Goal: Information Seeking & Learning: Check status

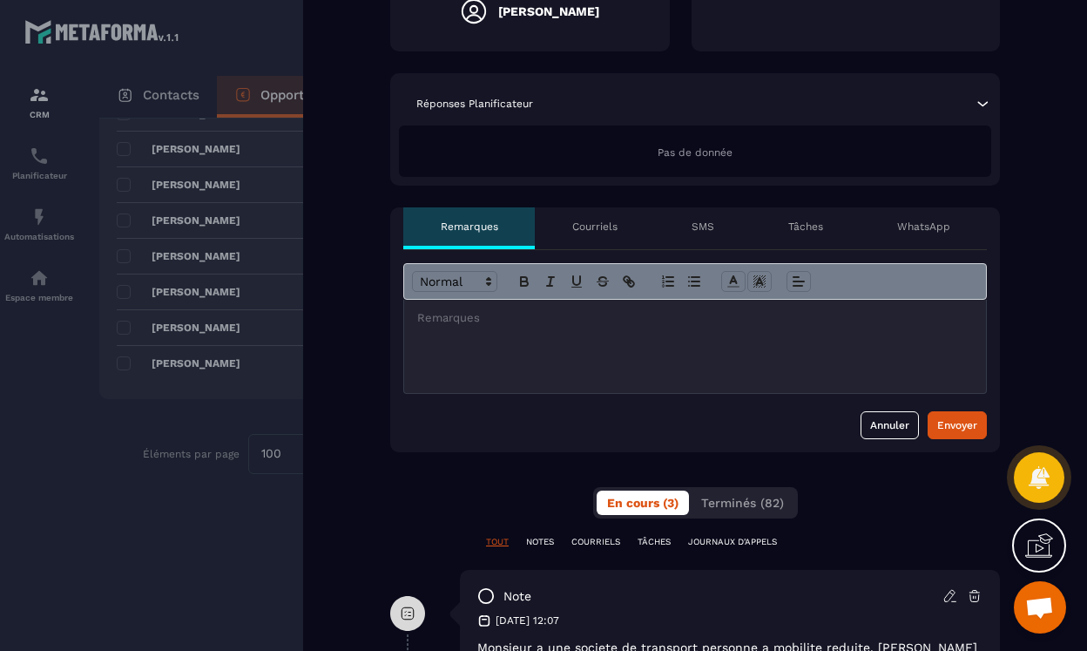
scroll to position [713, 0]
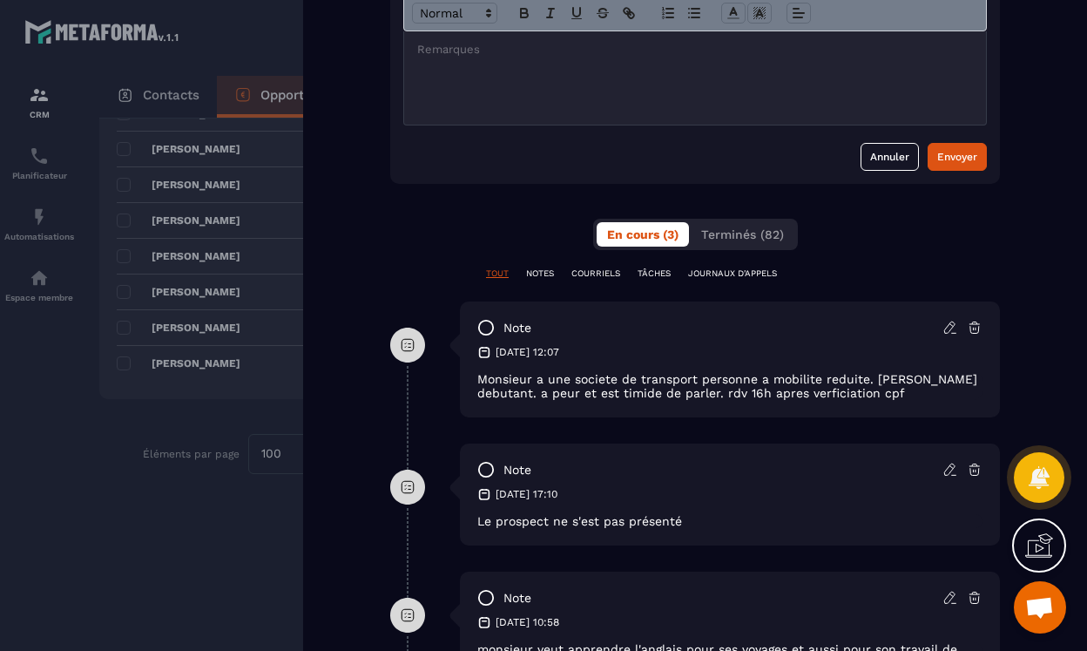
drag, startPoint x: 523, startPoint y: 351, endPoint x: 610, endPoint y: 355, distance: 87.2
click at [610, 355] on div "[DATE] 12:07" at bounding box center [729, 352] width 505 height 14
click at [530, 447] on div "note [DATE] 17:10 Le prospect ne s'est pas présenté" at bounding box center [730, 494] width 540 height 102
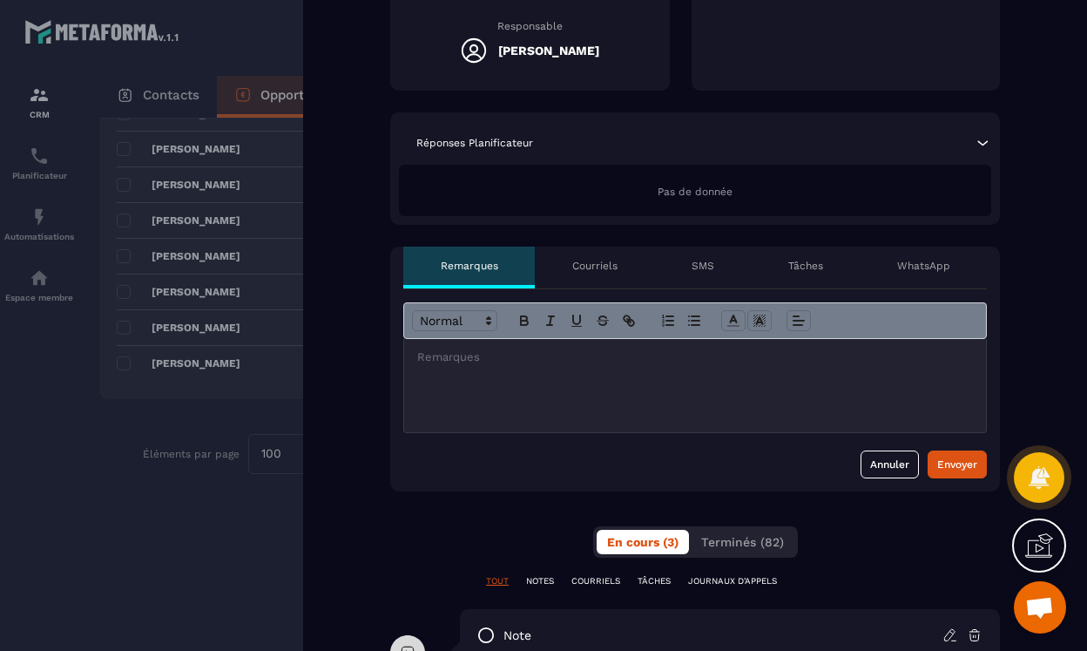
scroll to position [571, 0]
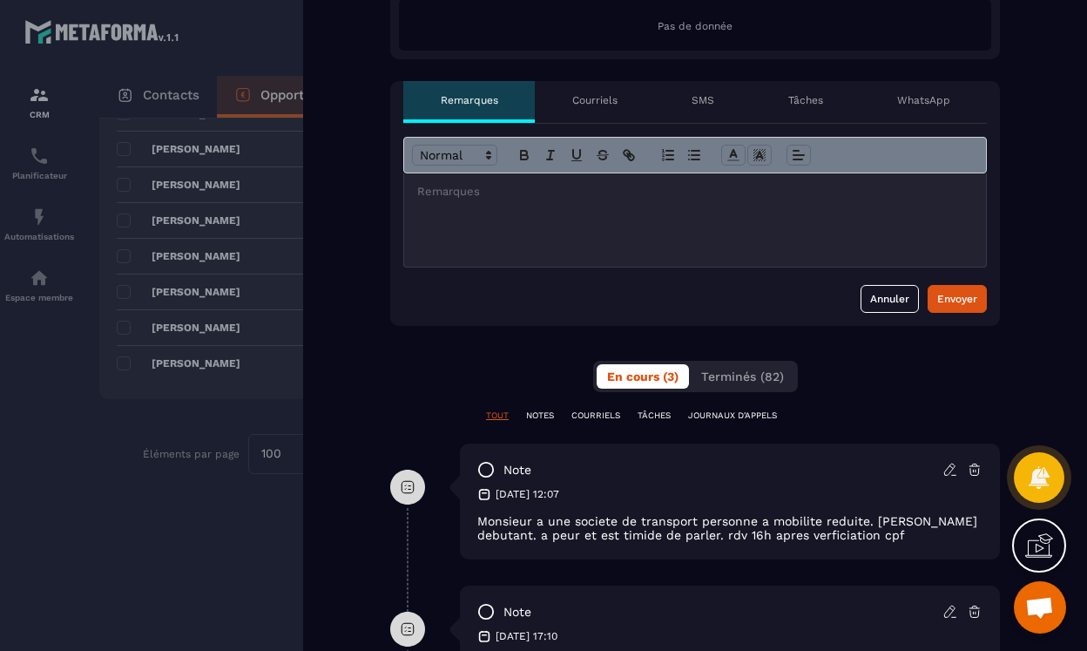
click at [537, 421] on p "NOTES" at bounding box center [540, 415] width 28 height 12
click at [514, 415] on div "TOUT NOTES COURRIELS TÂCHES JOURNAUX D'APPELS" at bounding box center [695, 415] width 610 height 12
click at [497, 414] on p "TOUT" at bounding box center [497, 415] width 23 height 12
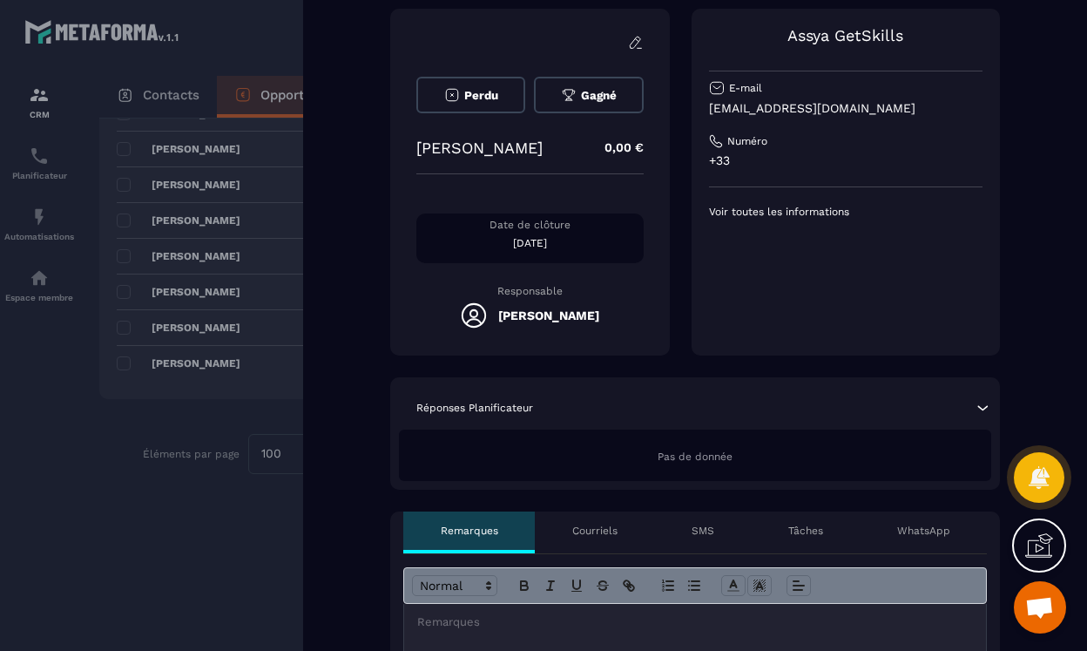
scroll to position [335, 0]
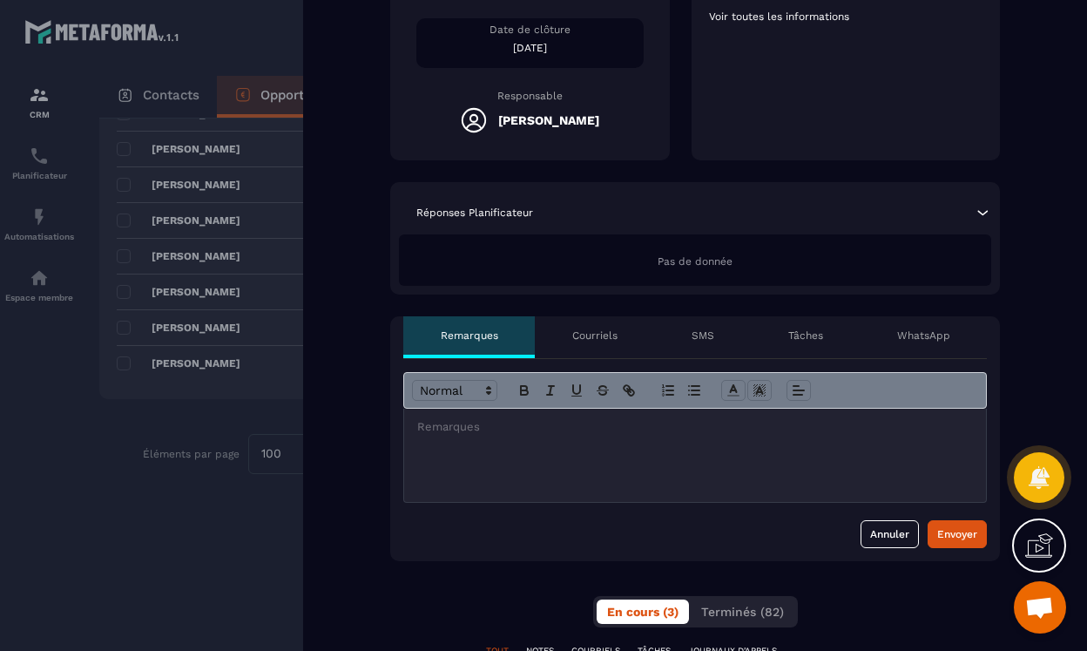
click at [613, 329] on p "Courriels" at bounding box center [594, 335] width 45 height 14
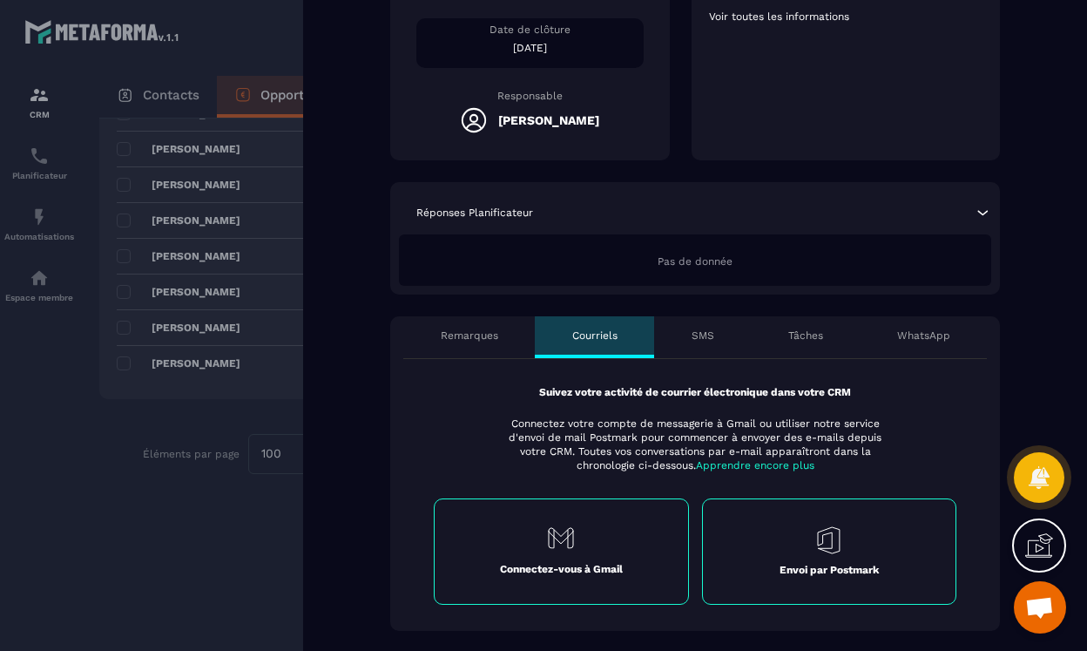
click at [694, 336] on p "SMS" at bounding box center [703, 335] width 23 height 14
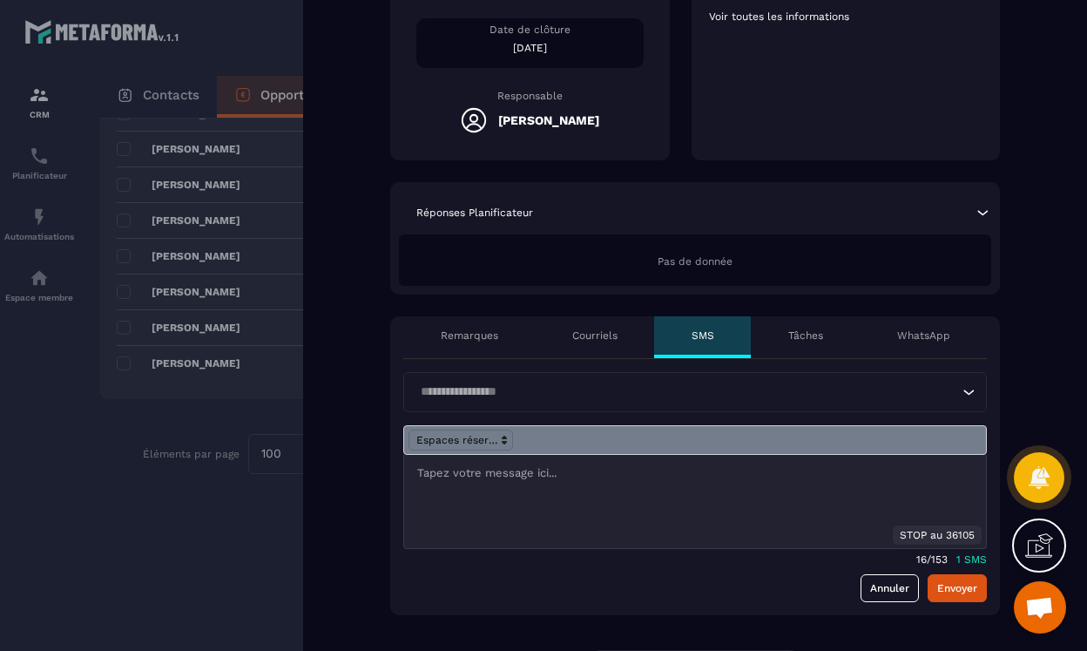
click at [802, 330] on p "Tâches" at bounding box center [805, 335] width 35 height 14
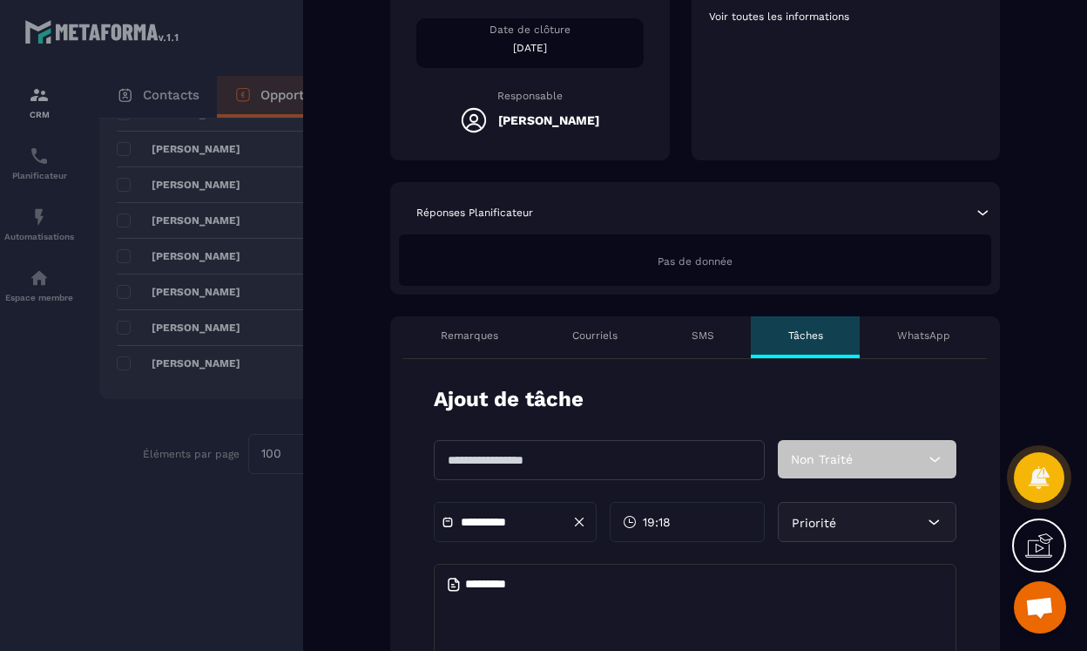
click at [901, 335] on p "WhatsApp" at bounding box center [923, 335] width 53 height 14
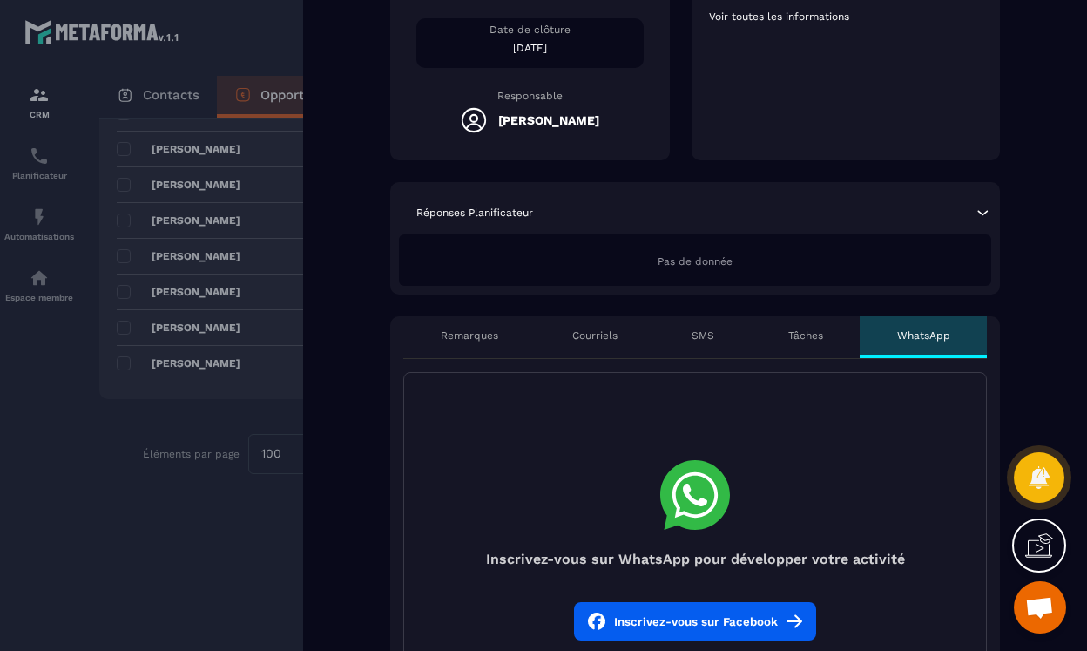
click at [717, 341] on div "SMS" at bounding box center [702, 337] width 97 height 42
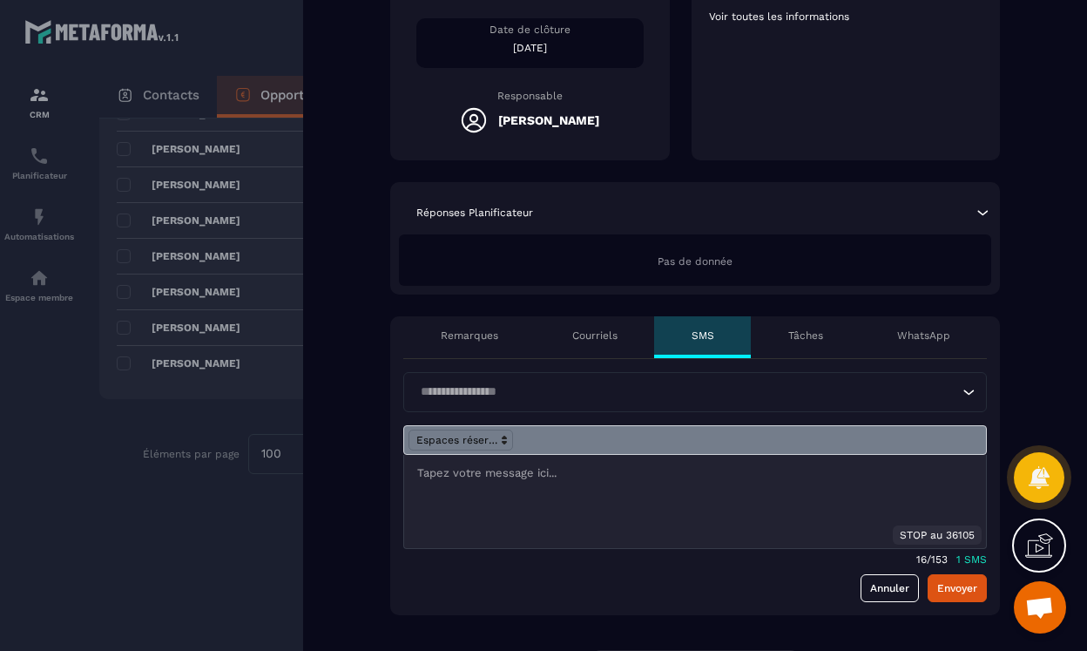
click at [599, 342] on div "Courriels" at bounding box center [594, 337] width 119 height 42
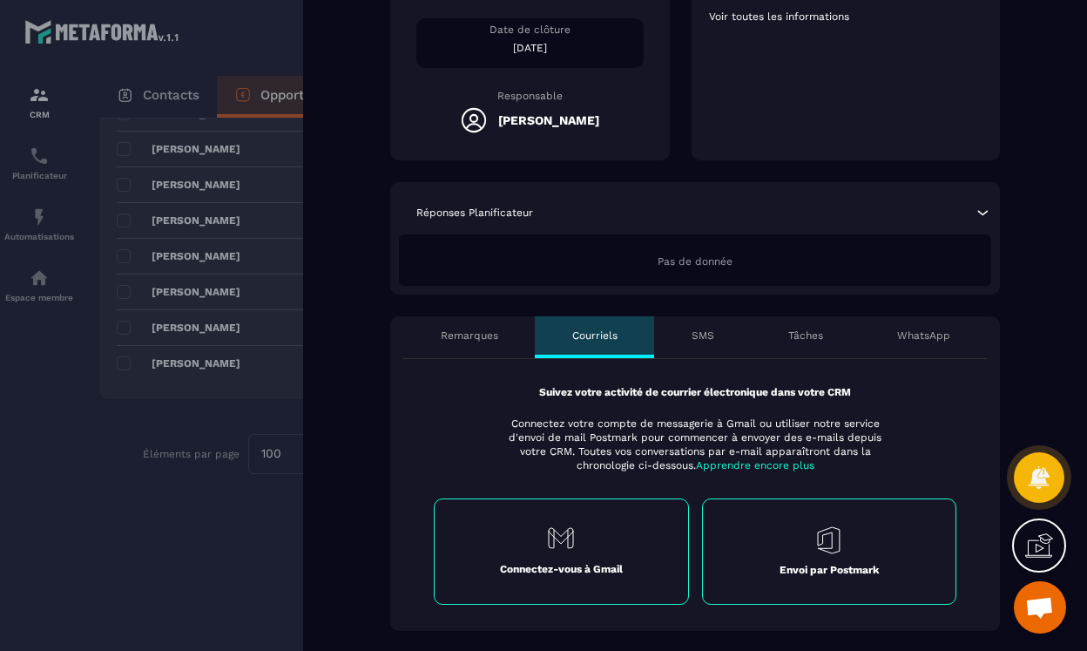
click at [528, 331] on div "Remarques" at bounding box center [469, 337] width 132 height 42
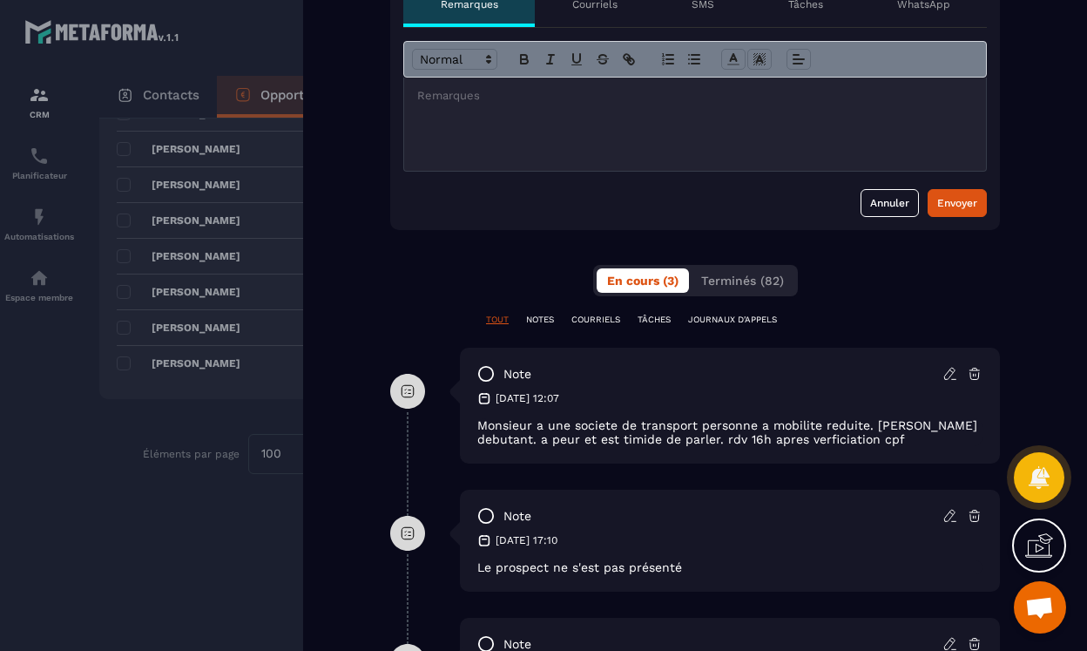
scroll to position [670, 0]
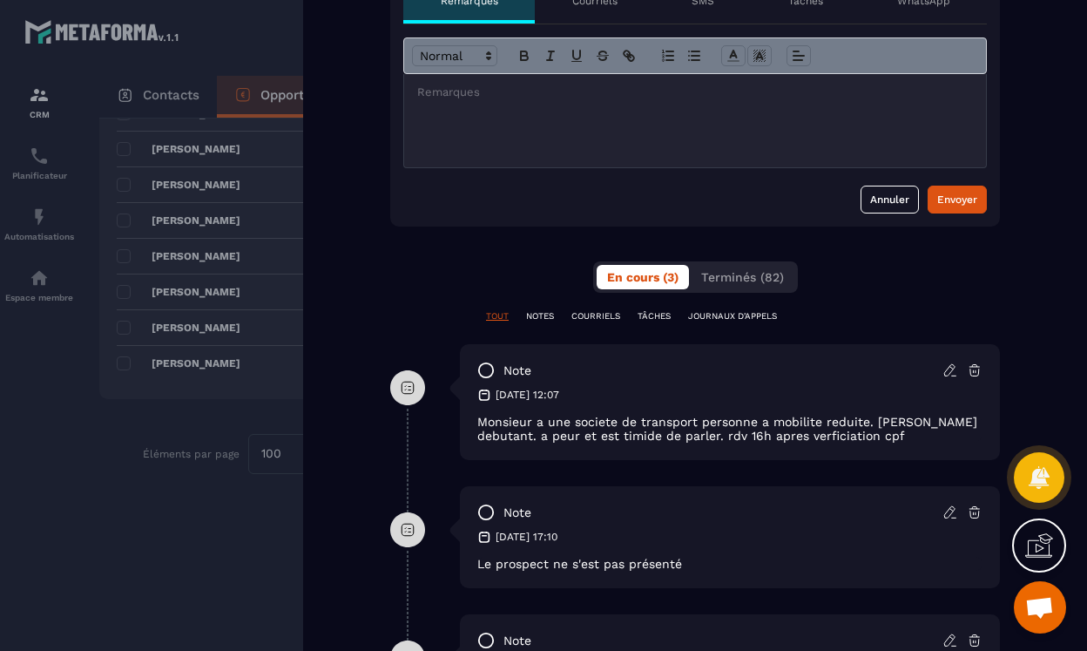
click at [543, 316] on p "NOTES" at bounding box center [540, 316] width 28 height 12
click at [500, 313] on p "TOUT" at bounding box center [497, 316] width 23 height 12
click at [202, 440] on div at bounding box center [543, 325] width 1087 height 651
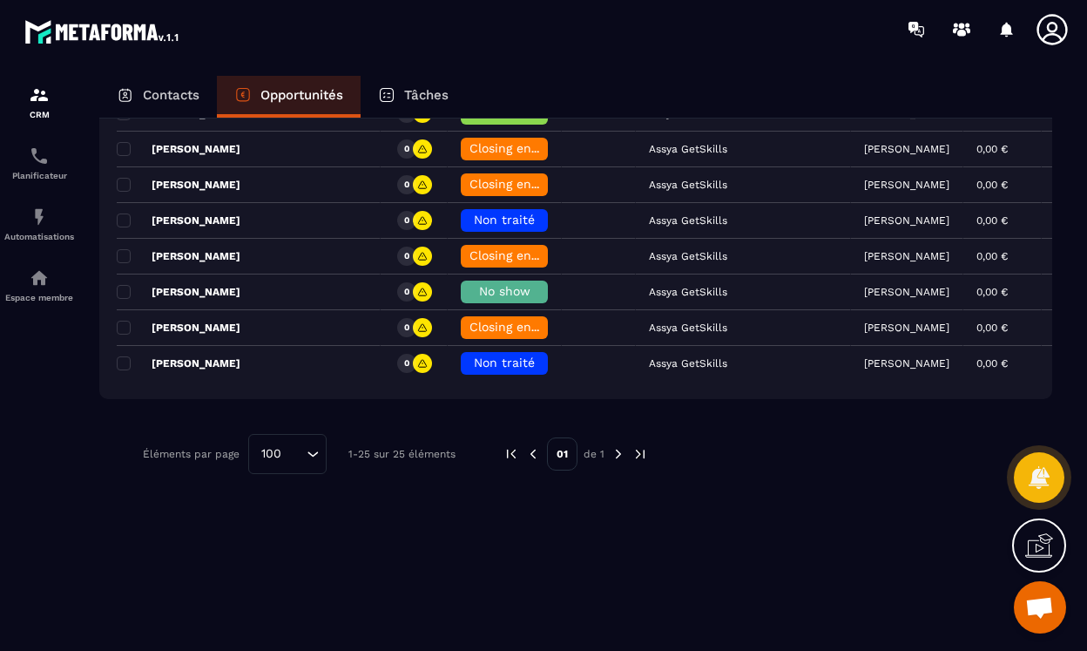
scroll to position [0, 0]
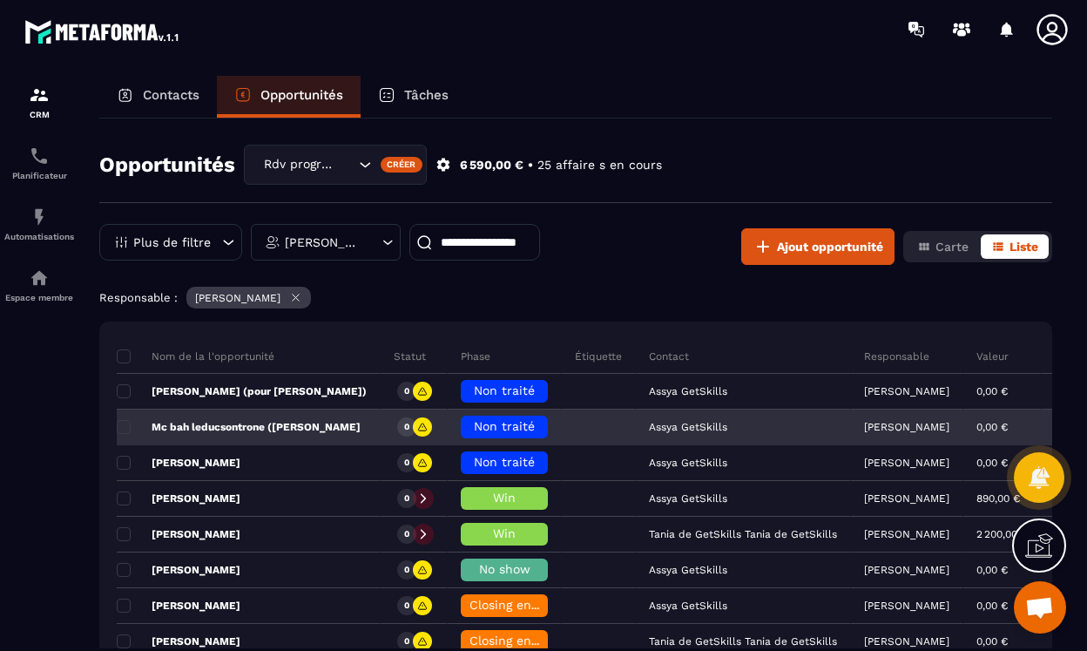
click at [432, 428] on div at bounding box center [422, 426] width 19 height 19
